Goal: Task Accomplishment & Management: Complete application form

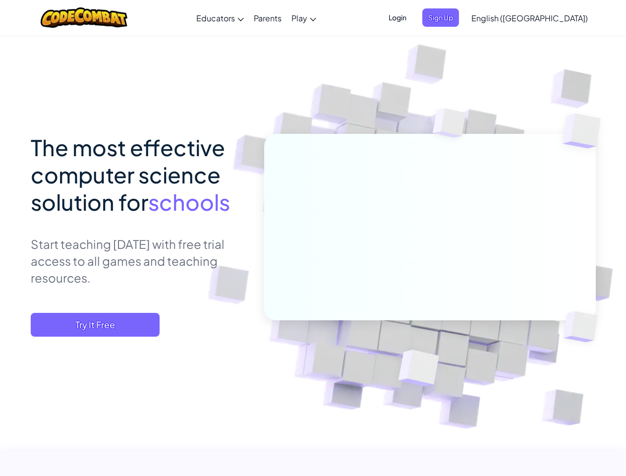
click at [413, 17] on span "Login" at bounding box center [398, 17] width 30 height 18
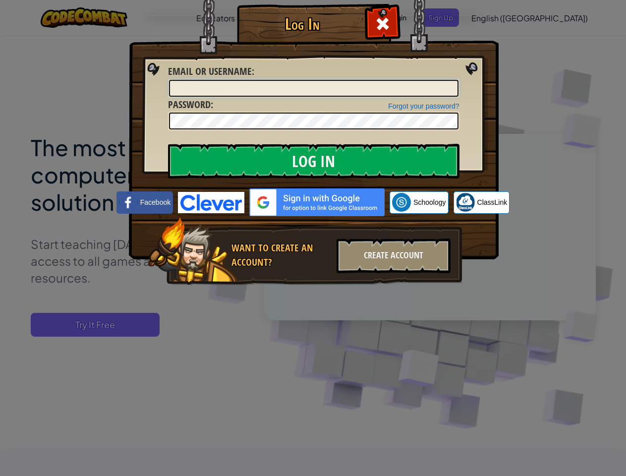
click at [457, 80] on input "Email or Username :" at bounding box center [314, 88] width 290 height 17
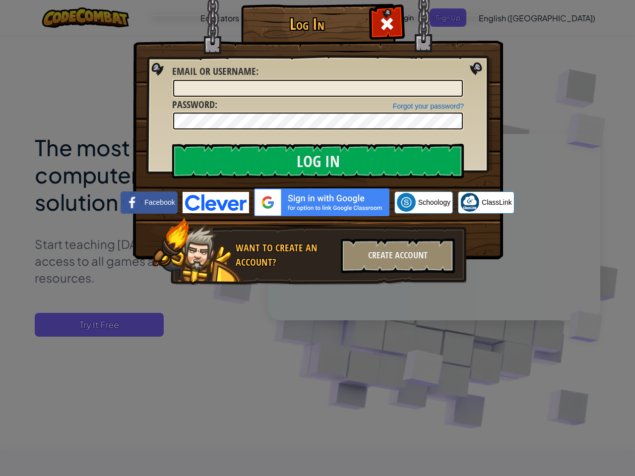
click at [501, 17] on div "Log In Unknown Error Email or Username : Forgot your password? Password : Log I…" at bounding box center [317, 238] width 635 height 476
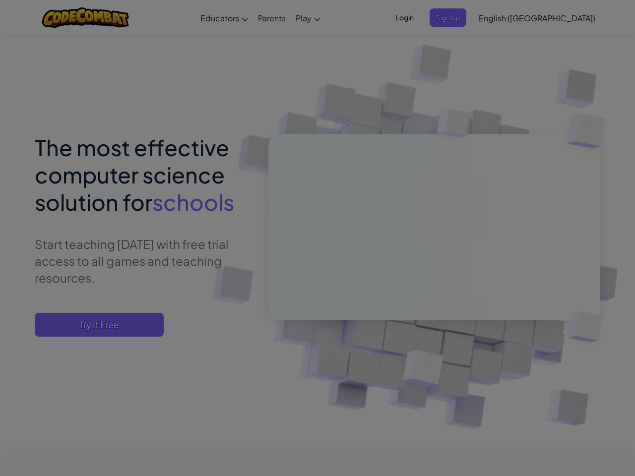
click at [501, 17] on div "Log In Unknown Error Email or Username : Forgot your password? Password : Log I…" at bounding box center [317, 238] width 635 height 476
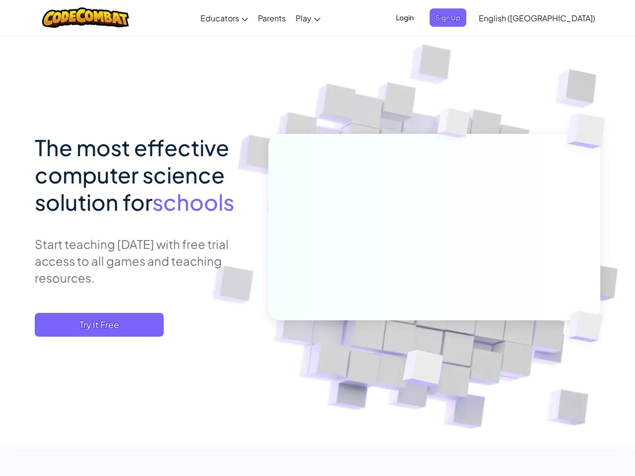
click at [554, 18] on div at bounding box center [317, 238] width 635 height 476
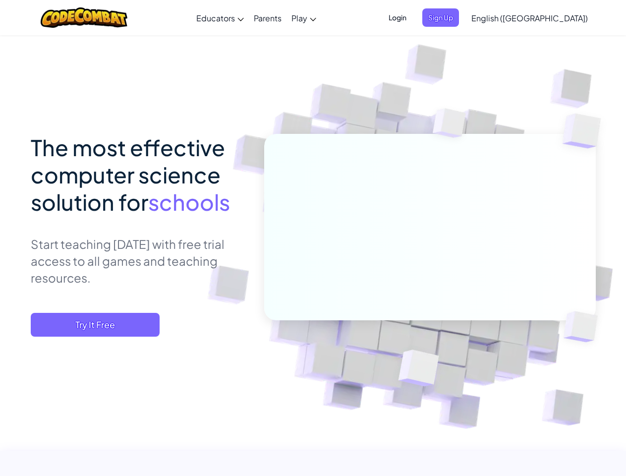
click at [95, 325] on span "Try It Free" at bounding box center [95, 325] width 129 height 24
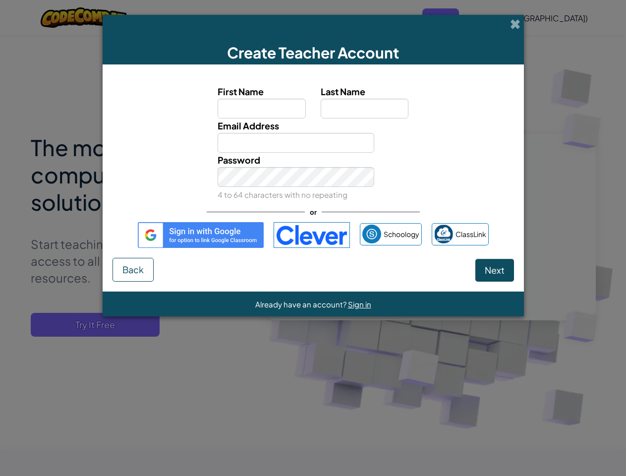
click at [95, 325] on div "Create Teacher Account First Name Last Name Email Address Password 4 to 64 char…" at bounding box center [313, 238] width 626 height 476
